Goal: Information Seeking & Learning: Learn about a topic

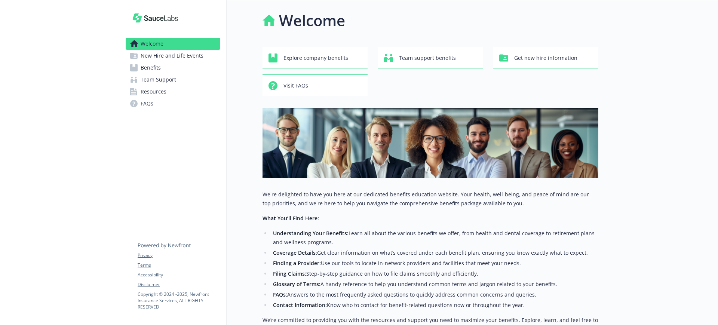
click at [140, 67] on link "Benefits" at bounding box center [173, 68] width 95 height 12
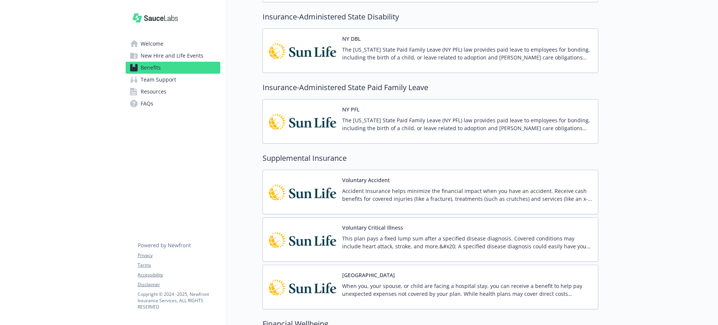
scroll to position [748, 0]
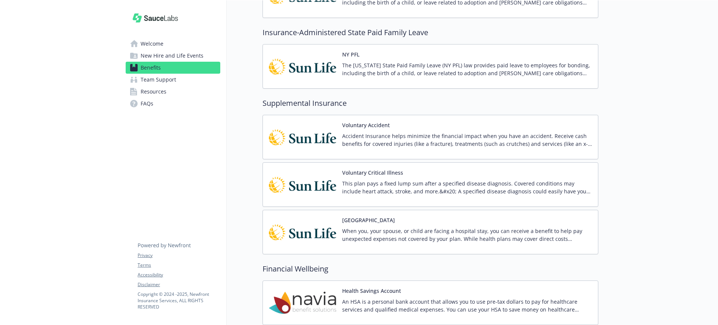
click at [384, 136] on p "Accident Insurance helps minimize the financial impact when you have an acciden…" at bounding box center [467, 140] width 250 height 16
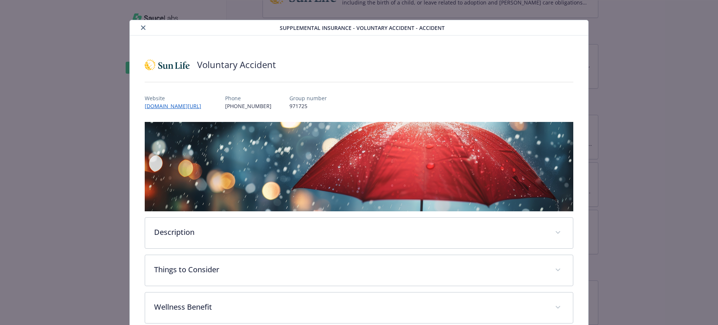
scroll to position [98, 0]
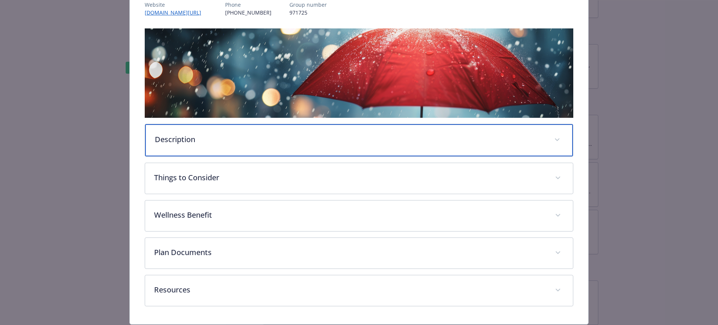
click at [206, 147] on div "Description" at bounding box center [359, 140] width 428 height 32
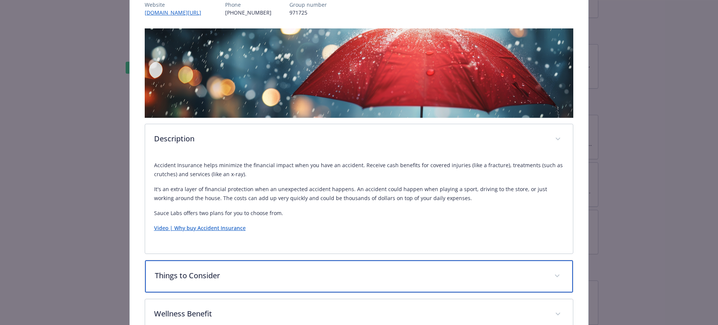
click at [205, 273] on p "Things to Consider" at bounding box center [350, 275] width 391 height 11
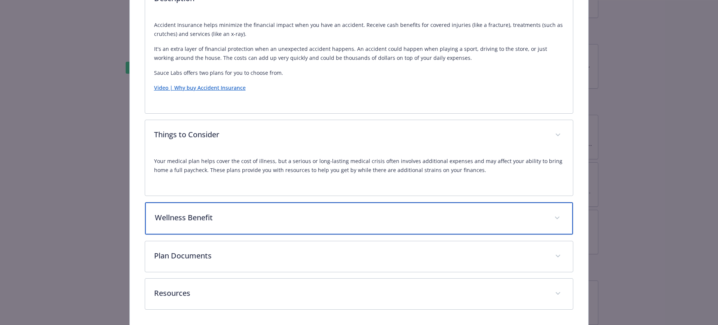
click at [218, 211] on div "Wellness Benefit" at bounding box center [359, 218] width 428 height 32
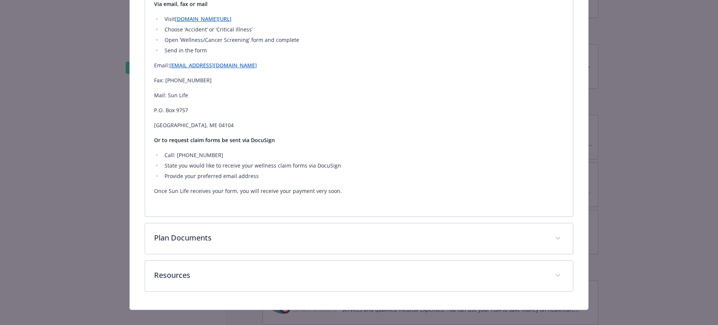
scroll to position [573, 0]
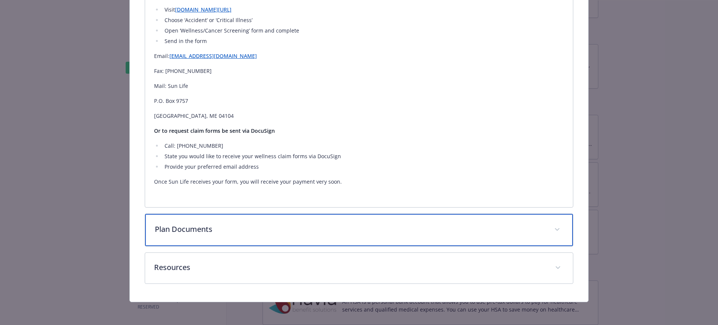
click at [200, 227] on p "Plan Documents" at bounding box center [350, 229] width 391 height 11
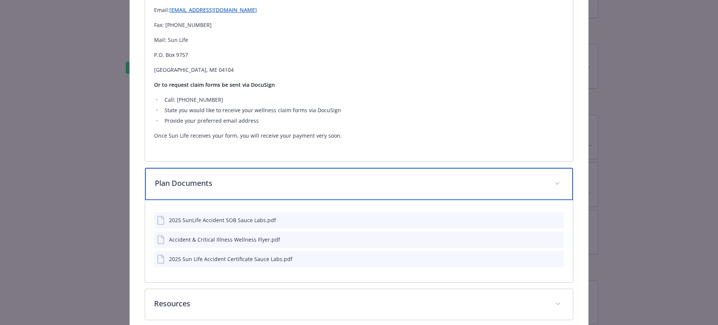
scroll to position [656, 0]
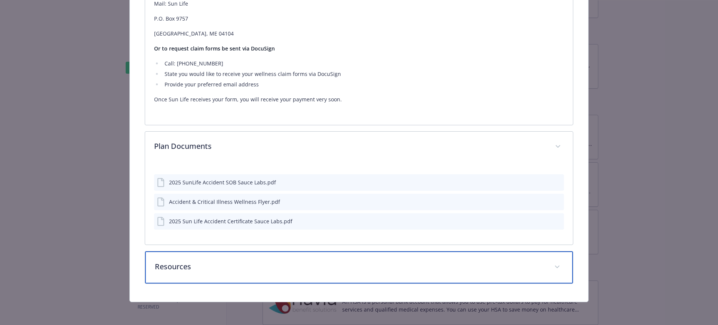
click at [226, 254] on div "Resources" at bounding box center [359, 267] width 428 height 32
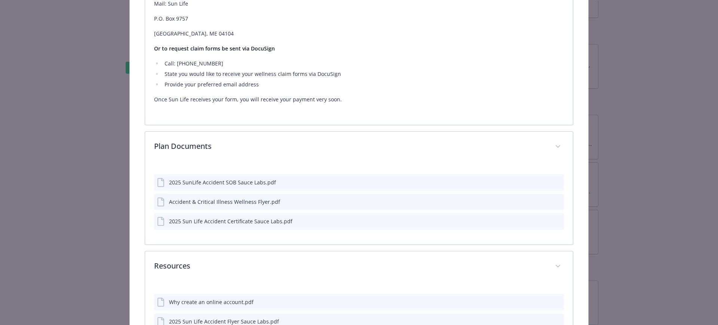
click at [554, 180] on icon "preview file" at bounding box center [557, 182] width 7 height 5
